Goal: Transaction & Acquisition: Obtain resource

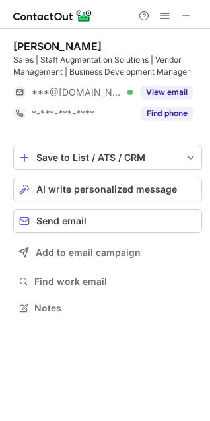
scroll to position [299, 210]
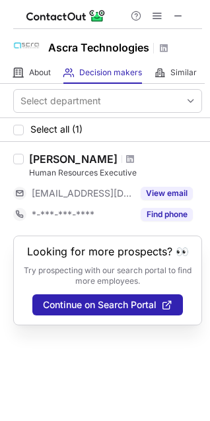
drag, startPoint x: 69, startPoint y: 160, endPoint x: 166, endPoint y: 147, distance: 98.6
click at [175, 149] on div "Ilyas Diggi Human Resources Executive ***@ascratech.com View email *-***-***-**…" at bounding box center [105, 189] width 210 height 94
click at [121, 160] on div at bounding box center [130, 159] width 18 height 8
drag, startPoint x: 58, startPoint y: 160, endPoint x: 152, endPoint y: 156, distance: 93.8
click at [152, 154] on div "Ilyas Diggi" at bounding box center [115, 158] width 173 height 13
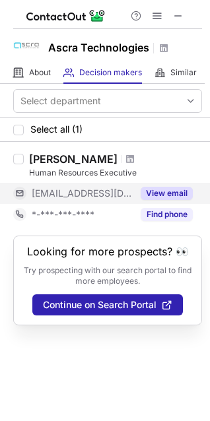
click at [157, 197] on button "View email" at bounding box center [167, 193] width 52 height 13
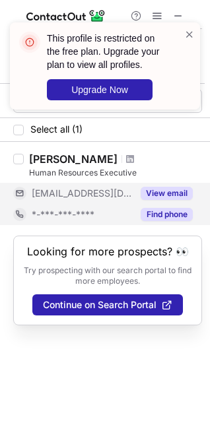
click at [160, 212] on button "Find phone" at bounding box center [167, 214] width 52 height 13
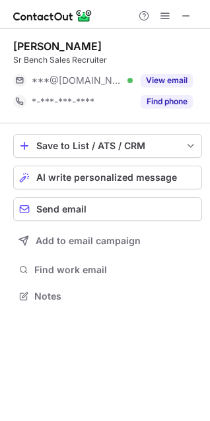
scroll to position [287, 210]
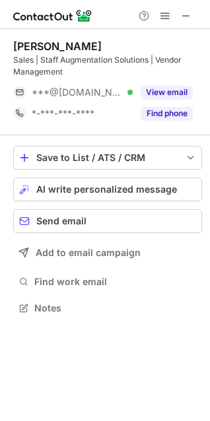
scroll to position [299, 210]
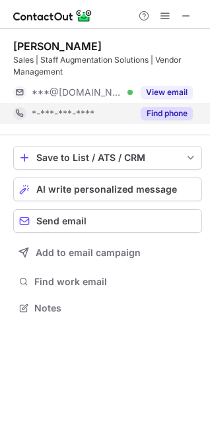
click at [183, 112] on button "Find phone" at bounding box center [167, 113] width 52 height 13
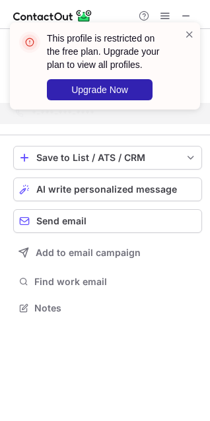
click at [183, 32] on div "This profile is restricted on the free plan. Upgrade your plan to view all prof…" at bounding box center [99, 66] width 169 height 77
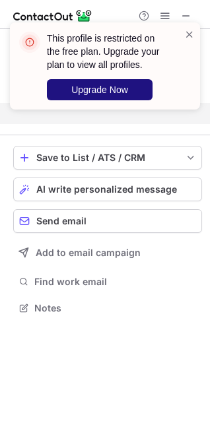
scroll to position [278, 210]
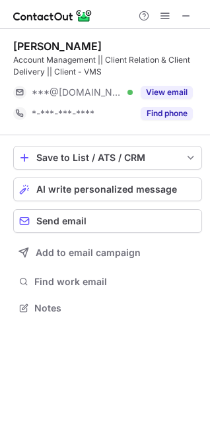
scroll to position [299, 210]
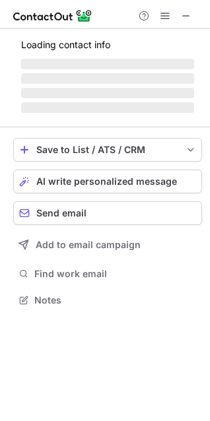
scroll to position [299, 210]
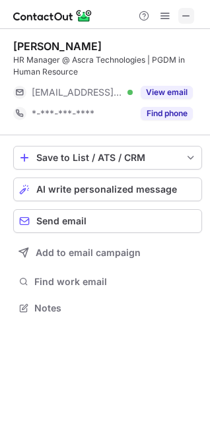
click at [187, 21] on span at bounding box center [186, 16] width 11 height 11
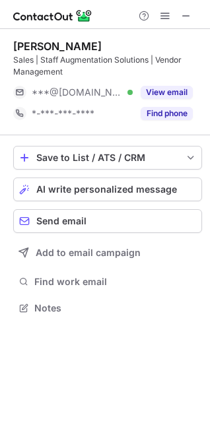
scroll to position [299, 210]
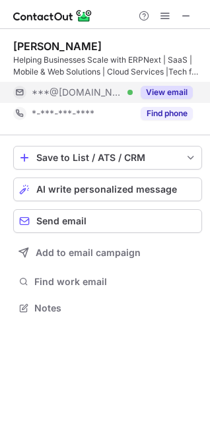
scroll to position [299, 210]
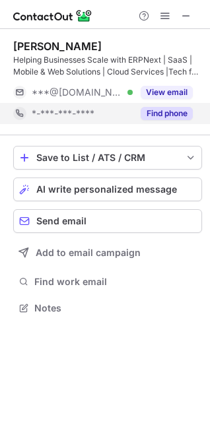
click at [182, 114] on button "Find phone" at bounding box center [167, 113] width 52 height 13
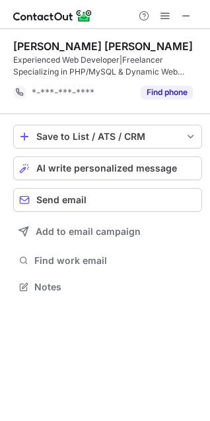
scroll to position [278, 210]
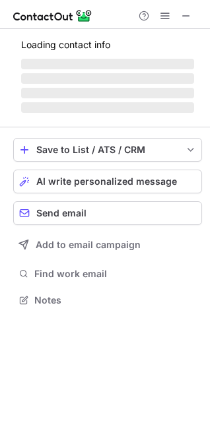
scroll to position [320, 210]
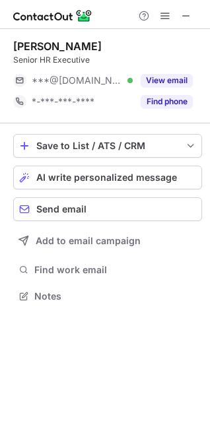
scroll to position [287, 210]
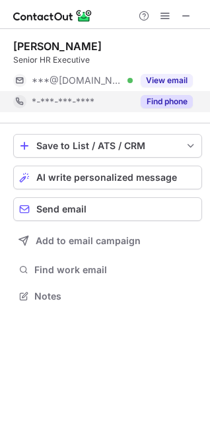
click at [148, 100] on button "Find phone" at bounding box center [167, 101] width 52 height 13
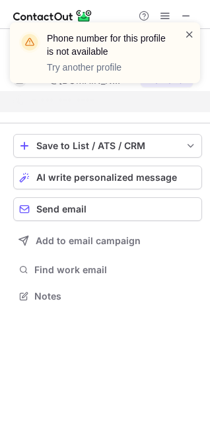
click at [190, 35] on span at bounding box center [189, 34] width 11 height 13
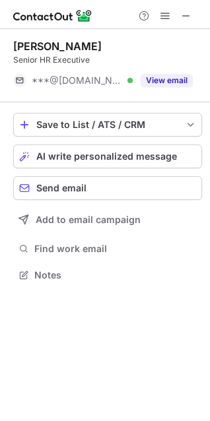
scroll to position [266, 210]
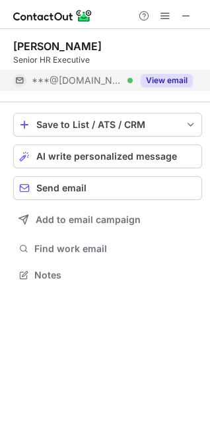
click at [153, 70] on div "View email" at bounding box center [163, 80] width 60 height 21
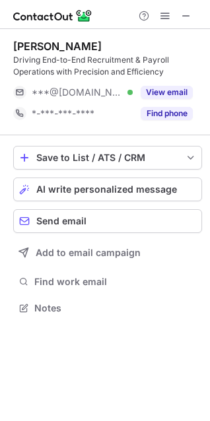
scroll to position [299, 210]
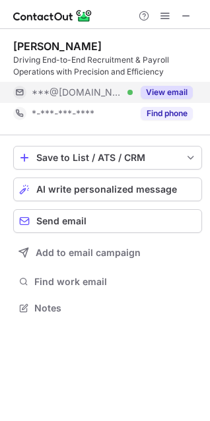
click at [168, 94] on button "View email" at bounding box center [167, 92] width 52 height 13
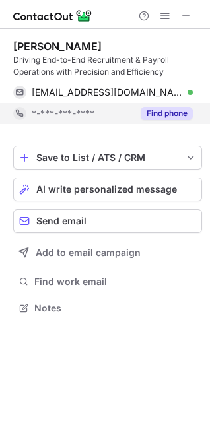
click at [168, 109] on button "Find phone" at bounding box center [167, 113] width 52 height 13
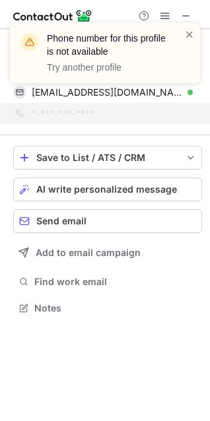
click at [183, 30] on div "Phone number for this profile is not available Try another profile" at bounding box center [99, 53] width 169 height 50
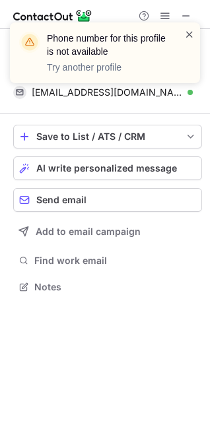
click at [189, 35] on span at bounding box center [189, 34] width 11 height 13
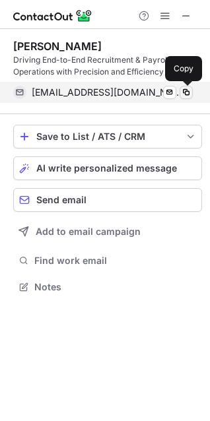
click at [187, 89] on span at bounding box center [186, 92] width 11 height 11
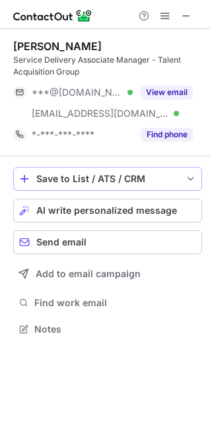
scroll to position [320, 210]
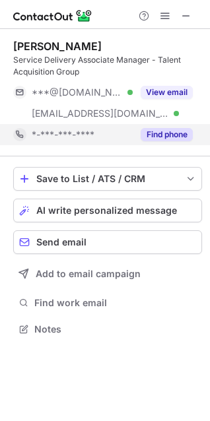
click at [158, 137] on button "Find phone" at bounding box center [167, 134] width 52 height 13
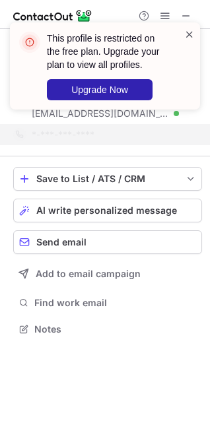
click at [193, 38] on span at bounding box center [189, 34] width 11 height 13
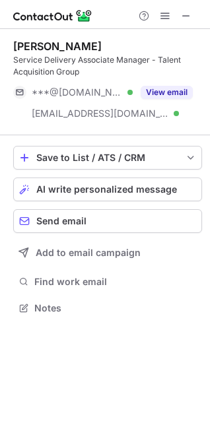
scroll to position [299, 210]
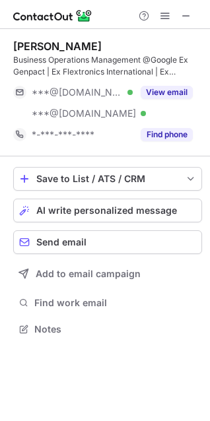
scroll to position [320, 210]
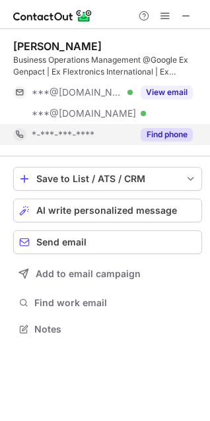
click at [145, 129] on button "Find phone" at bounding box center [167, 134] width 52 height 13
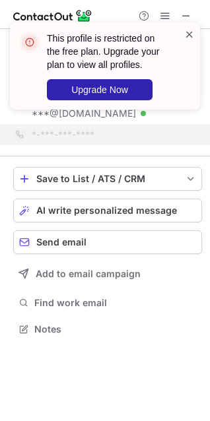
click at [191, 30] on span at bounding box center [189, 34] width 11 height 13
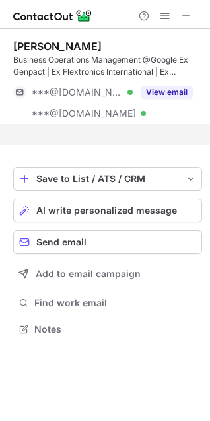
click at [156, 96] on div "This profile is restricted on the free plan. Upgrade your plan to view all prof…" at bounding box center [107, 66] width 121 height 69
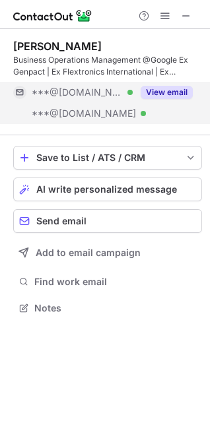
click at [164, 92] on button "View email" at bounding box center [167, 92] width 52 height 13
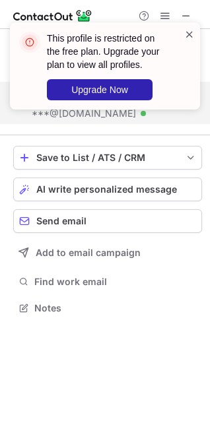
click at [189, 28] on span at bounding box center [189, 34] width 11 height 13
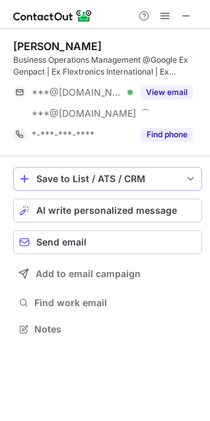
scroll to position [320, 210]
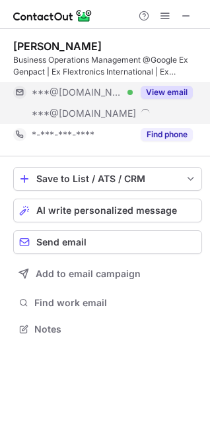
click at [168, 88] on button "View email" at bounding box center [167, 92] width 52 height 13
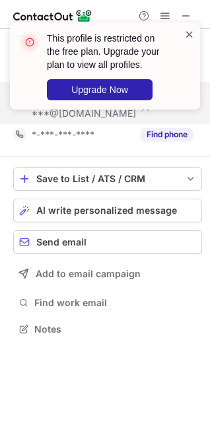
click at [184, 39] on span at bounding box center [189, 34] width 11 height 13
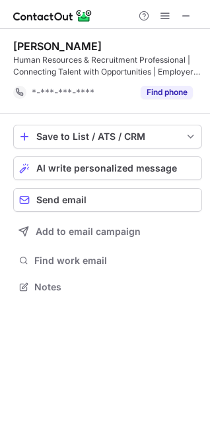
scroll to position [278, 210]
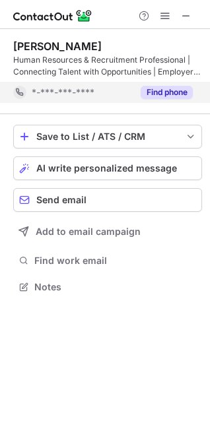
click at [164, 92] on button "Find phone" at bounding box center [167, 92] width 52 height 13
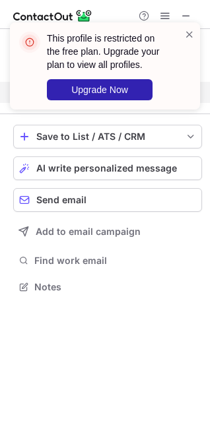
click at [196, 36] on div "This profile is restricted on the free plan. Upgrade your plan to view all prof…" at bounding box center [105, 65] width 190 height 87
click at [183, 31] on div "This profile is restricted on the free plan. Upgrade your plan to view all prof…" at bounding box center [99, 66] width 169 height 77
click at [185, 31] on span at bounding box center [189, 34] width 11 height 13
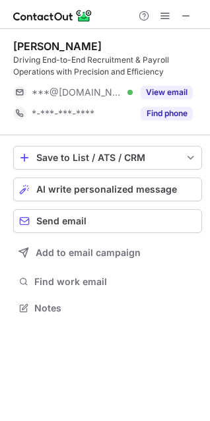
scroll to position [299, 210]
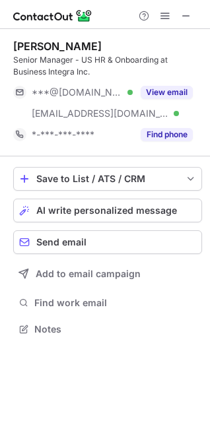
scroll to position [320, 210]
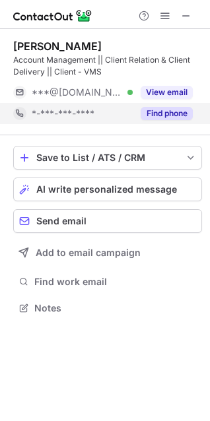
scroll to position [299, 210]
click at [162, 114] on button "Find phone" at bounding box center [167, 113] width 52 height 13
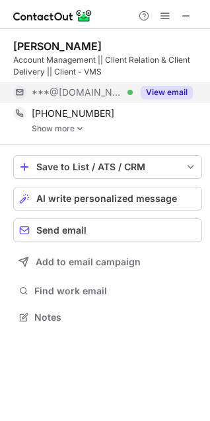
click at [177, 90] on button "View email" at bounding box center [167, 92] width 52 height 13
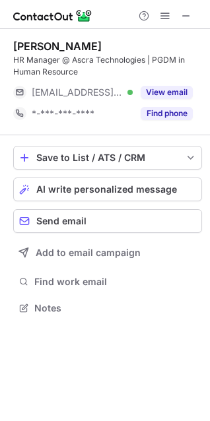
scroll to position [299, 210]
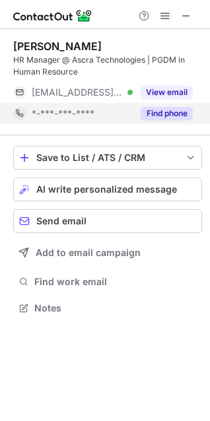
click at [147, 108] on button "Find phone" at bounding box center [167, 113] width 52 height 13
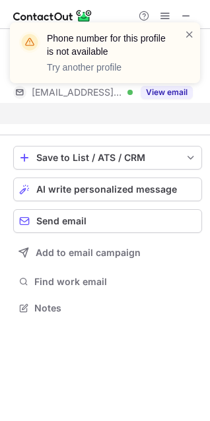
scroll to position [278, 210]
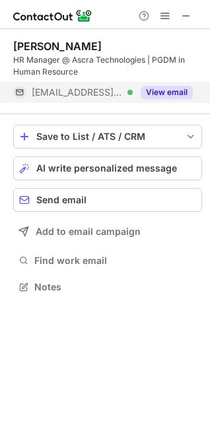
click at [167, 91] on button "View email" at bounding box center [167, 92] width 52 height 13
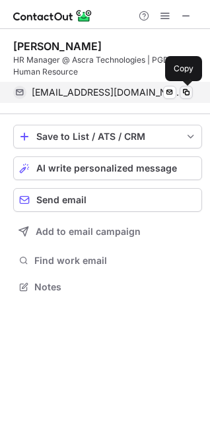
click at [185, 92] on span at bounding box center [186, 92] width 11 height 11
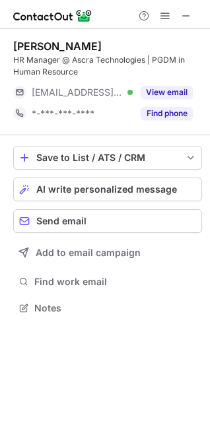
scroll to position [299, 210]
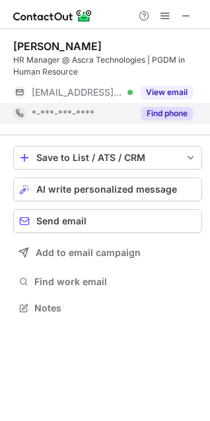
click at [141, 114] on button "Find phone" at bounding box center [167, 113] width 52 height 13
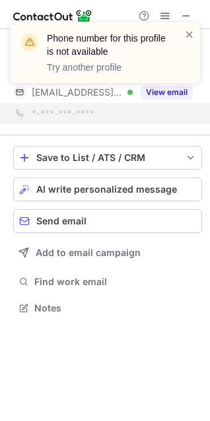
click at [183, 30] on div "Phone number for this profile is not available Try another profile" at bounding box center [99, 53] width 169 height 50
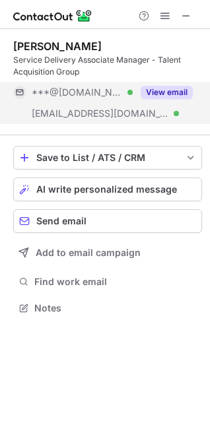
scroll to position [299, 210]
click at [149, 86] on button "View email" at bounding box center [167, 92] width 52 height 13
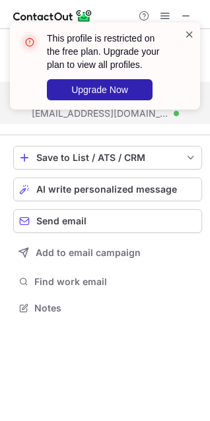
click at [190, 35] on span at bounding box center [189, 34] width 11 height 13
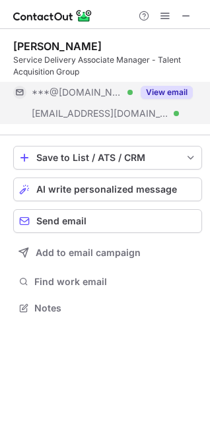
click at [162, 96] on button "View email" at bounding box center [167, 92] width 52 height 13
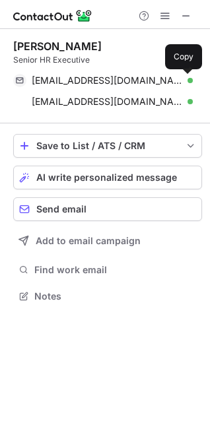
scroll to position [287, 210]
click at [184, 82] on span at bounding box center [186, 80] width 11 height 11
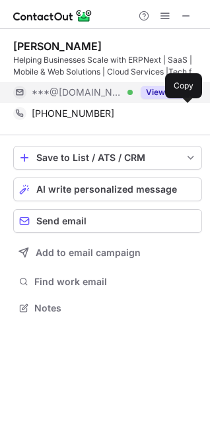
scroll to position [299, 210]
click at [174, 89] on button "View email" at bounding box center [167, 92] width 52 height 13
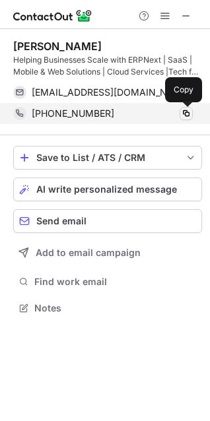
click at [187, 114] on span at bounding box center [186, 113] width 11 height 11
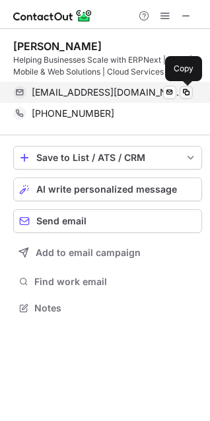
click at [188, 89] on span at bounding box center [186, 92] width 11 height 11
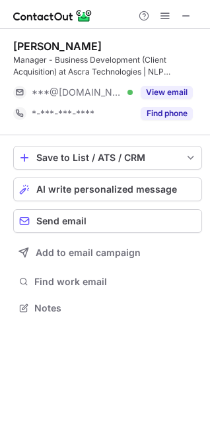
scroll to position [299, 210]
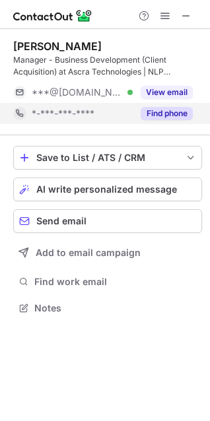
click at [166, 114] on button "Find phone" at bounding box center [167, 113] width 52 height 13
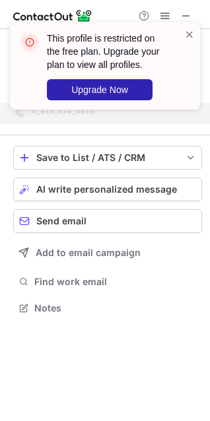
click at [189, 26] on div "This profile is restricted on the free plan. Upgrade your plan to view all prof…" at bounding box center [105, 65] width 190 height 87
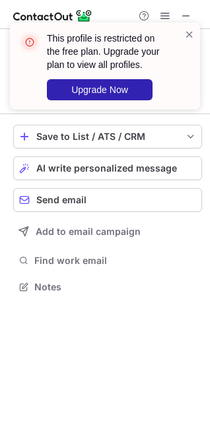
scroll to position [278, 210]
click at [195, 30] on div "This profile is restricted on the free plan. Upgrade your plan to view all prof…" at bounding box center [105, 65] width 190 height 87
click at [187, 28] on span at bounding box center [189, 34] width 11 height 13
